Goal: Transaction & Acquisition: Purchase product/service

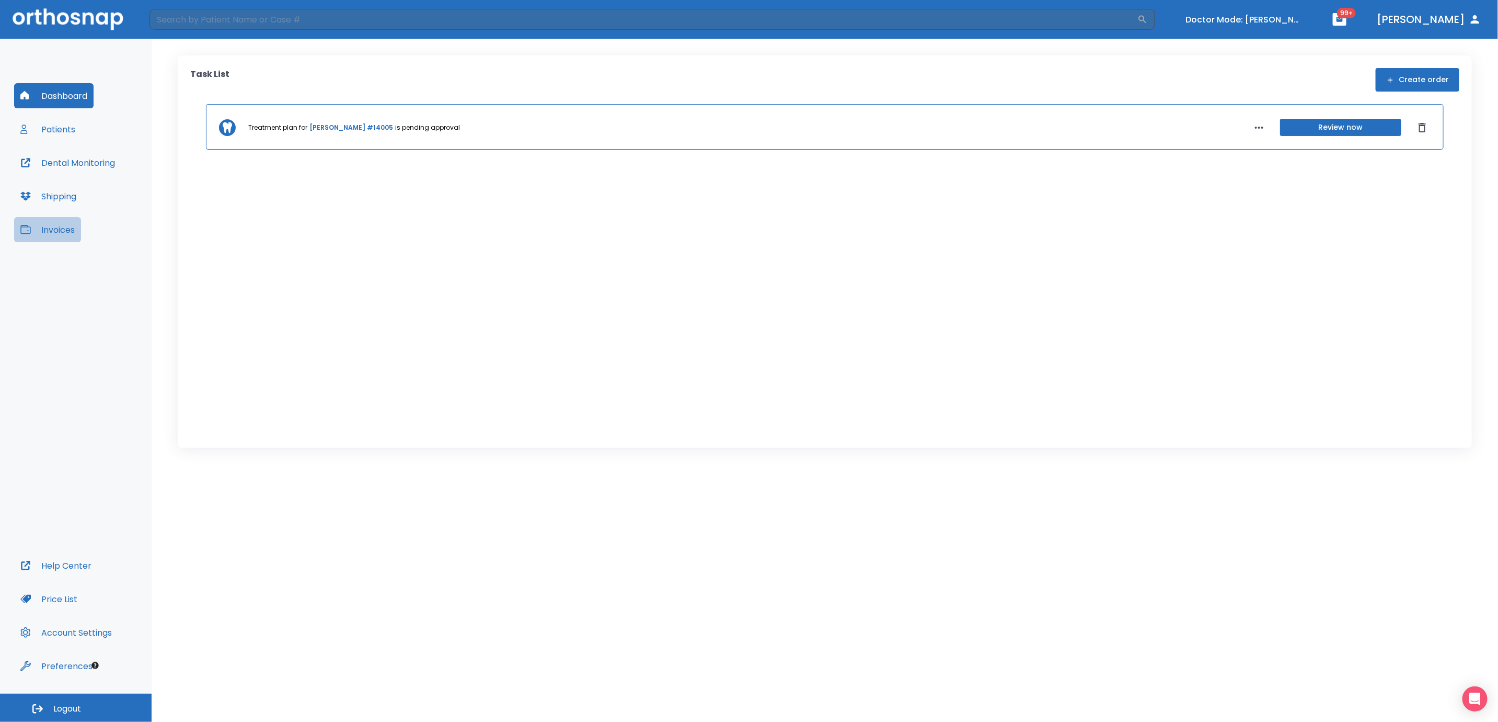
click at [60, 228] on button "Invoices" at bounding box center [47, 229] width 67 height 25
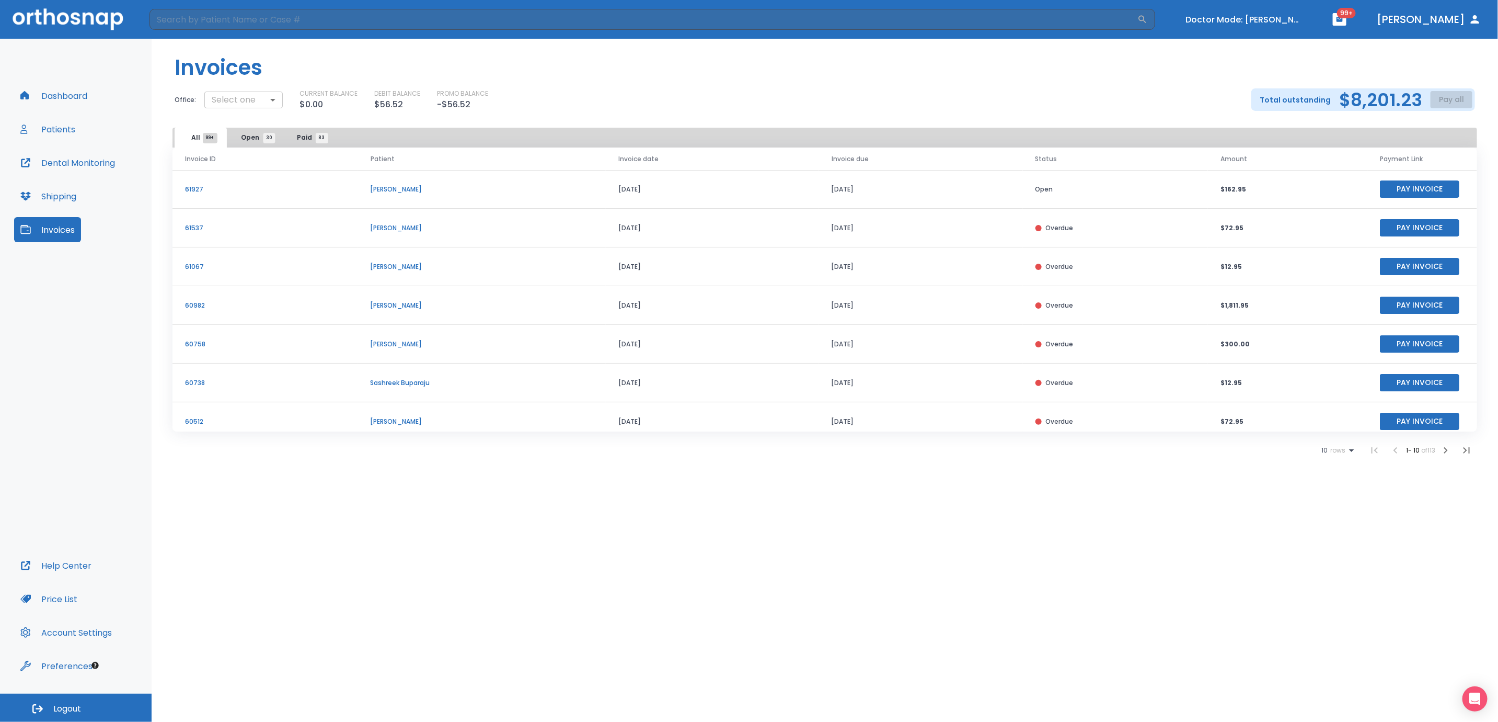
click at [270, 101] on body "​ Doctor Mode: [PERSON_NAME] 99+ [PERSON_NAME] Dashboard Patients Dental Monito…" at bounding box center [749, 361] width 1498 height 722
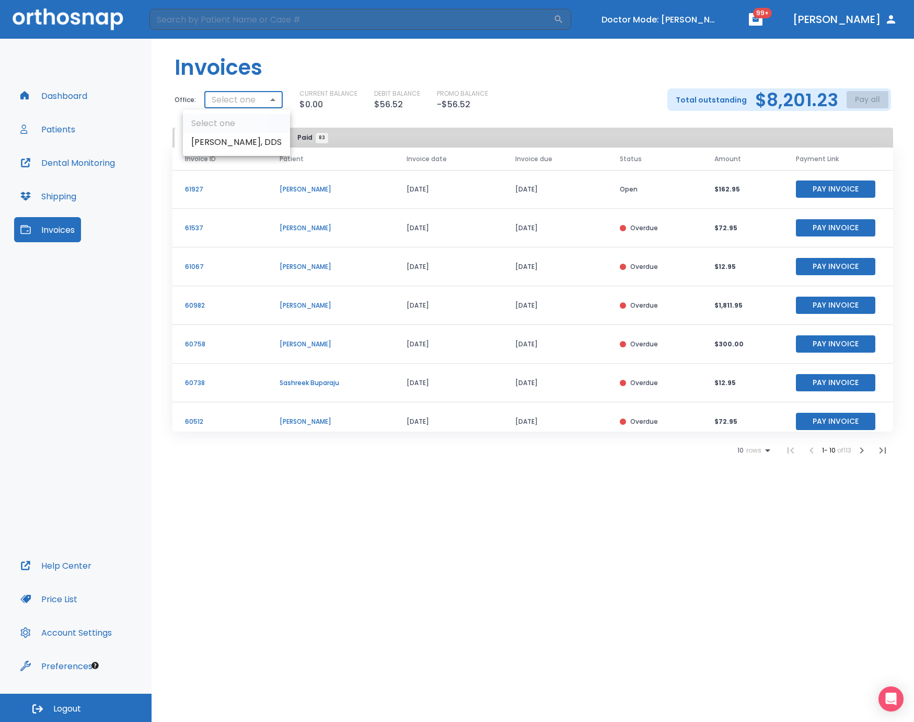
click at [231, 145] on li "[PERSON_NAME], DDS" at bounding box center [236, 142] width 107 height 19
type input "2554"
click at [862, 100] on button "Pay all" at bounding box center [868, 99] width 42 height 17
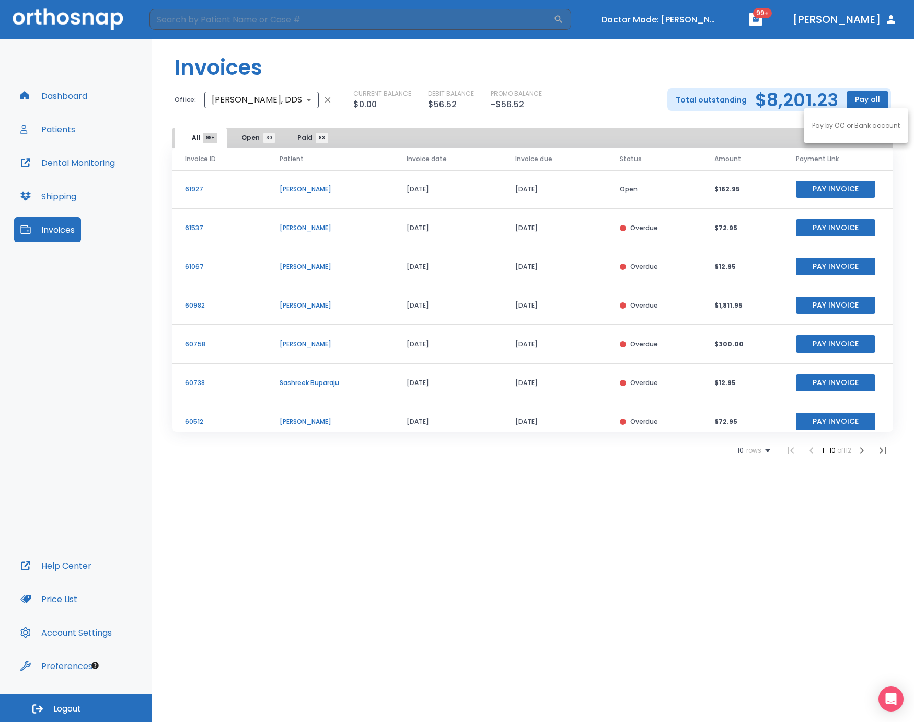
click at [842, 124] on p "Pay by CC or Bank account" at bounding box center [856, 125] width 88 height 9
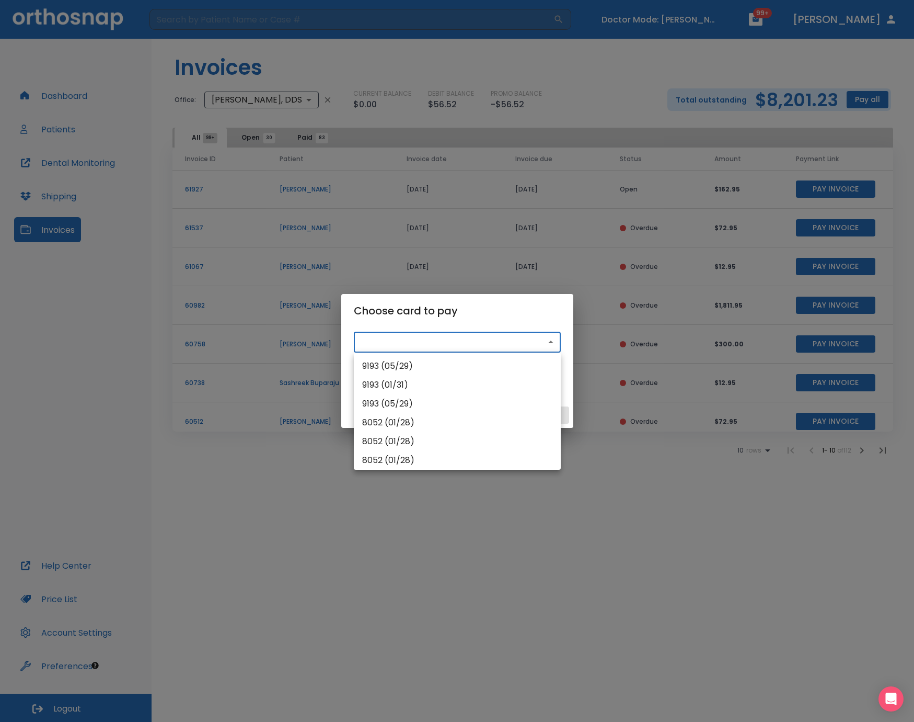
click at [420, 339] on body "​ Doctor Mode: [PERSON_NAME] 99+ [PERSON_NAME] Dashboard Patients Dental Monito…" at bounding box center [457, 361] width 914 height 722
click at [501, 321] on div at bounding box center [457, 361] width 914 height 722
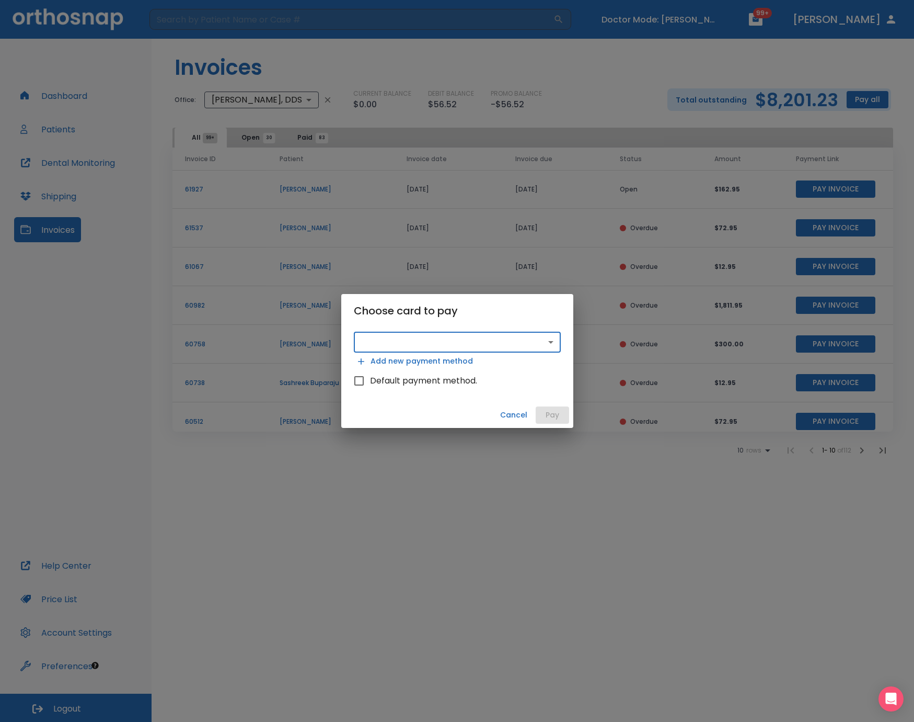
click at [506, 417] on button "Cancel" at bounding box center [514, 414] width 36 height 17
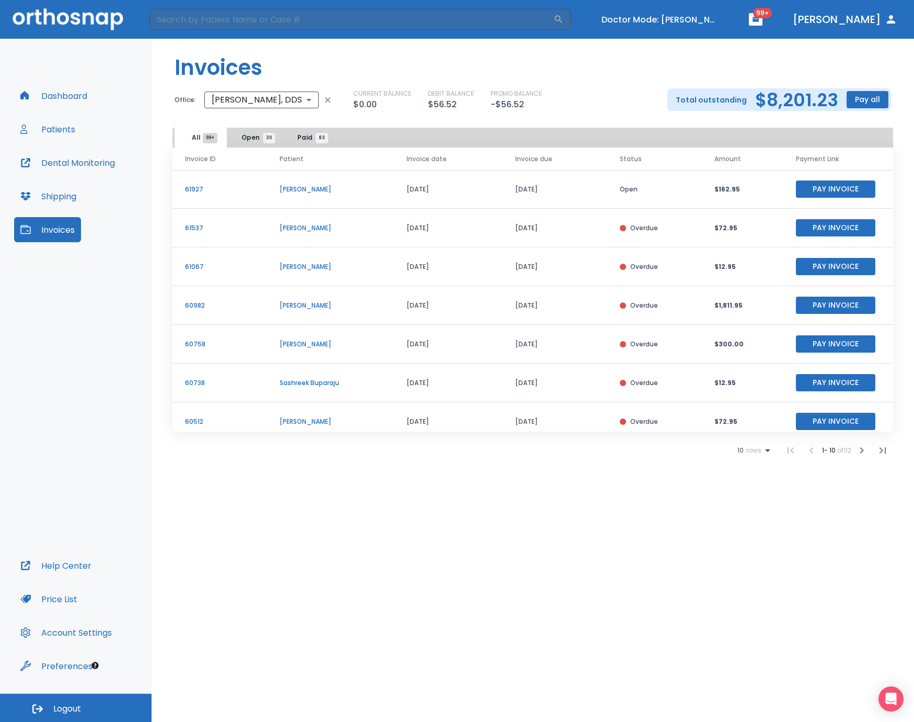
click at [805, 230] on button "Pay Invoice" at bounding box center [835, 227] width 79 height 17
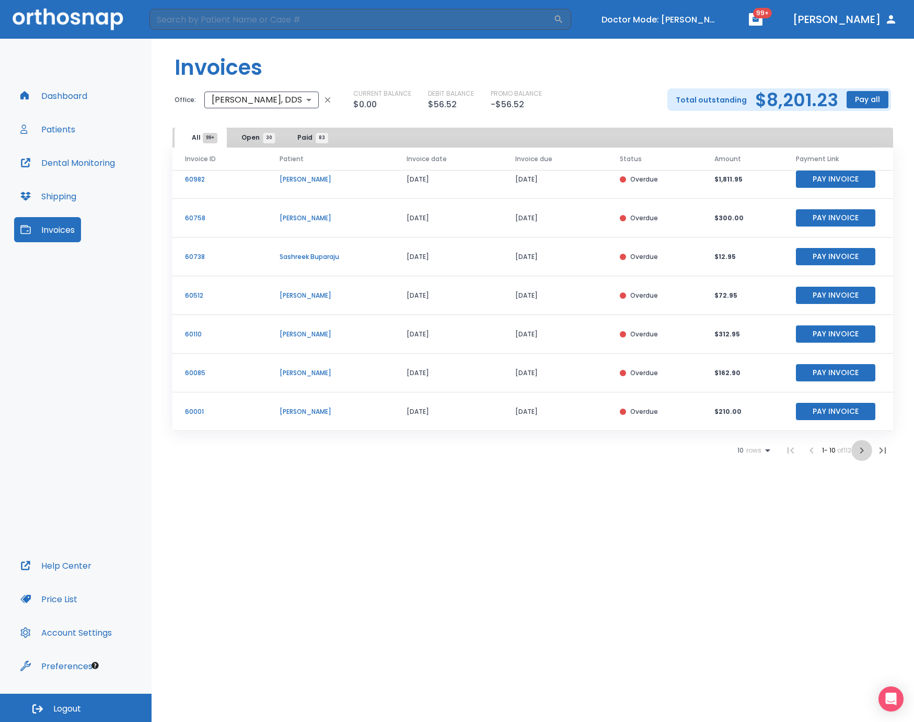
click at [864, 452] on icon "button" at bounding box center [862, 450] width 13 height 13
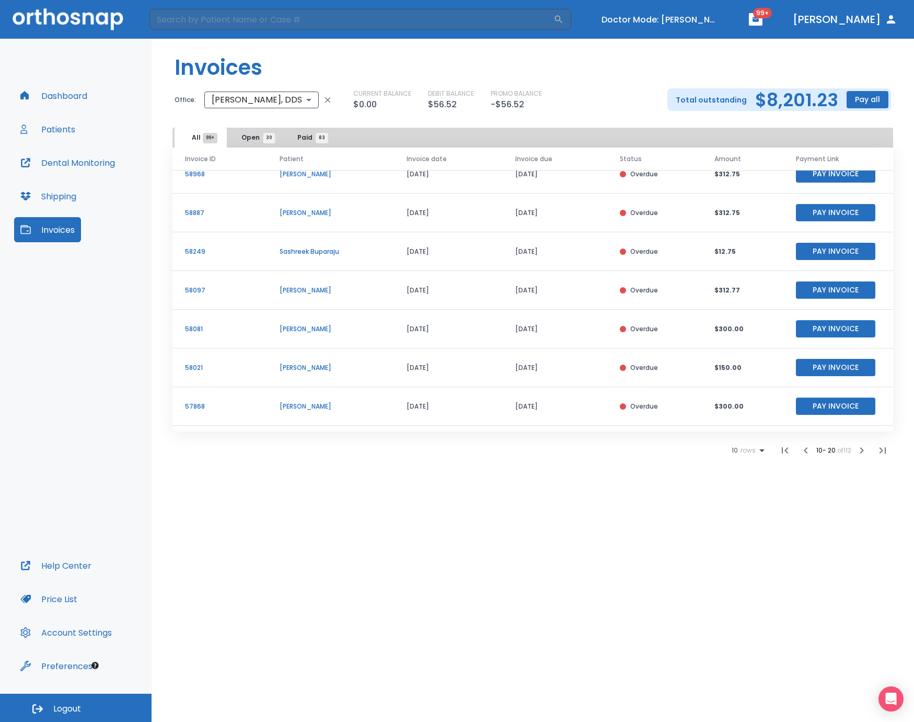
scroll to position [129, 0]
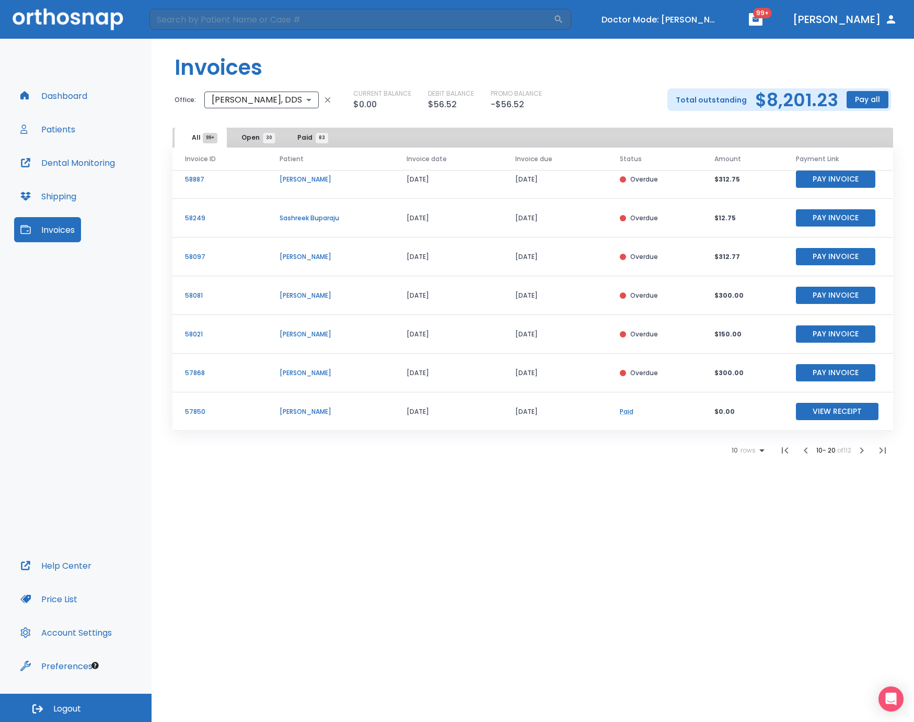
click at [820, 372] on button "Pay Invoice" at bounding box center [835, 372] width 79 height 17
